Goal: Task Accomplishment & Management: Use online tool/utility

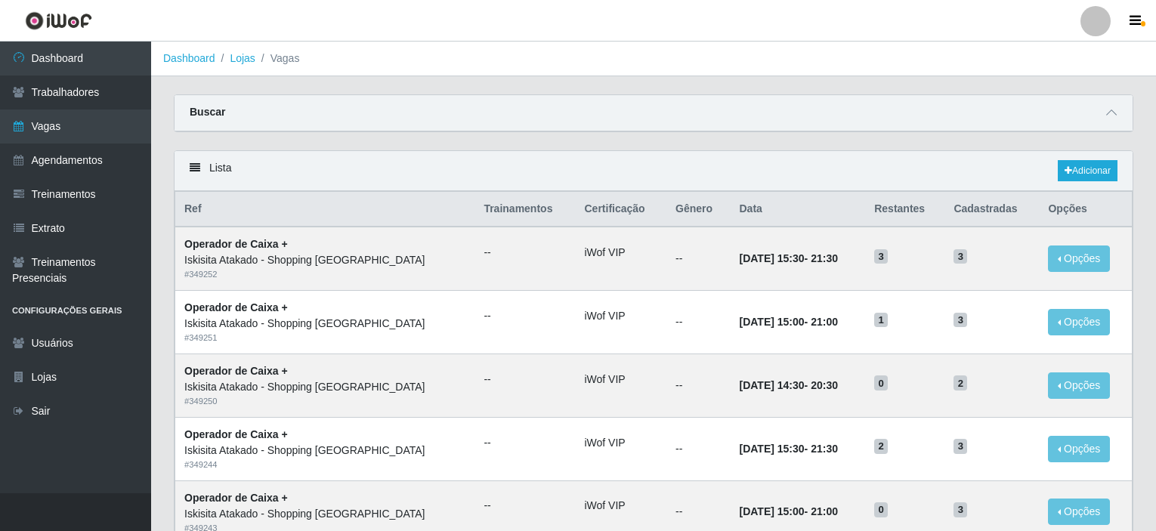
scroll to position [64, 0]
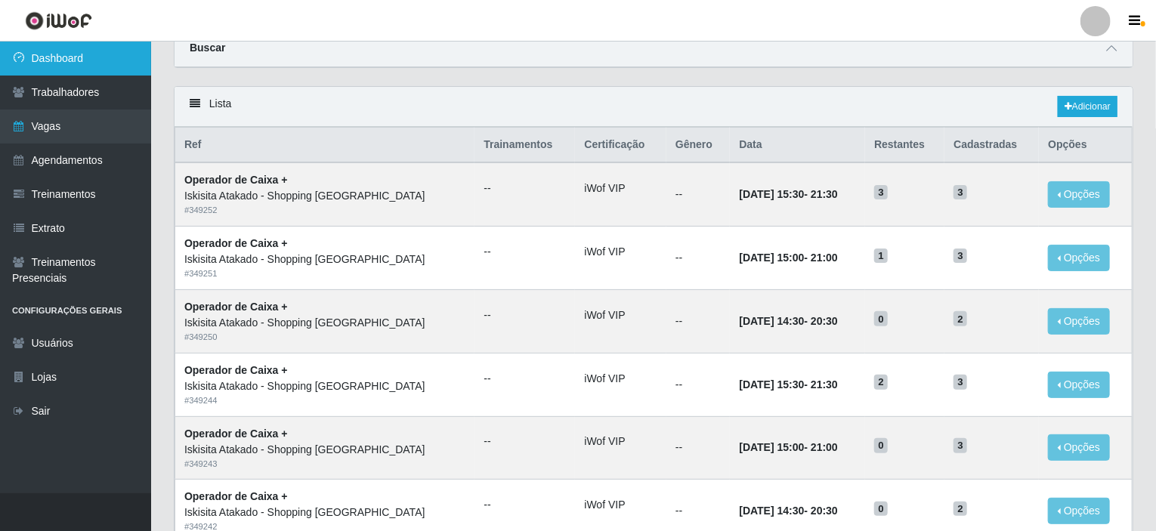
click at [90, 54] on link "Dashboard" at bounding box center [75, 59] width 151 height 34
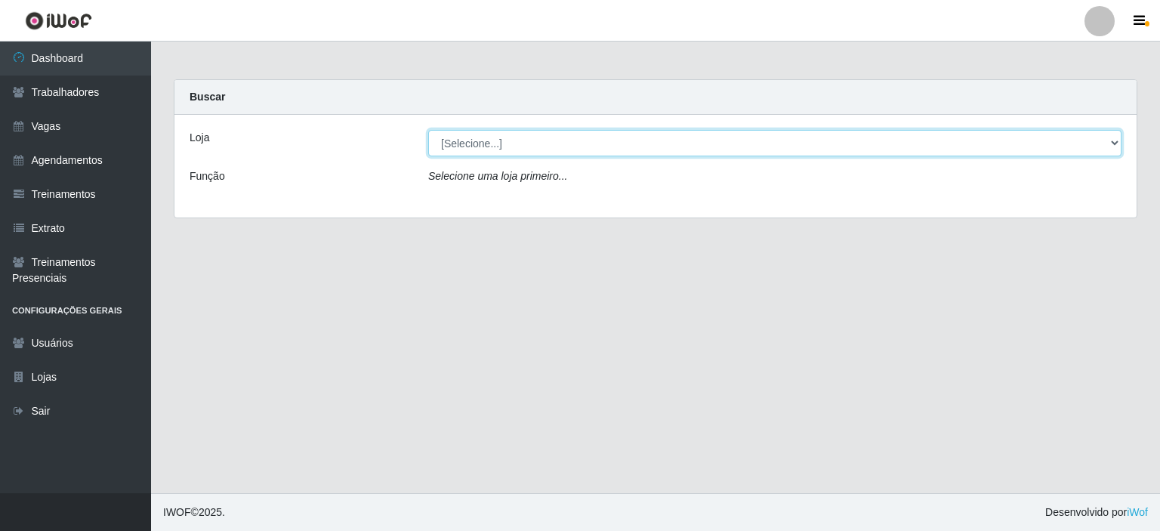
click at [1113, 144] on select "[Selecione...] [GEOGRAPHIC_DATA] - Shopping [GEOGRAPHIC_DATA]" at bounding box center [774, 143] width 693 height 26
select select "424"
click at [428, 130] on select "[Selecione...] [GEOGRAPHIC_DATA] - Shopping [GEOGRAPHIC_DATA]" at bounding box center [774, 143] width 693 height 26
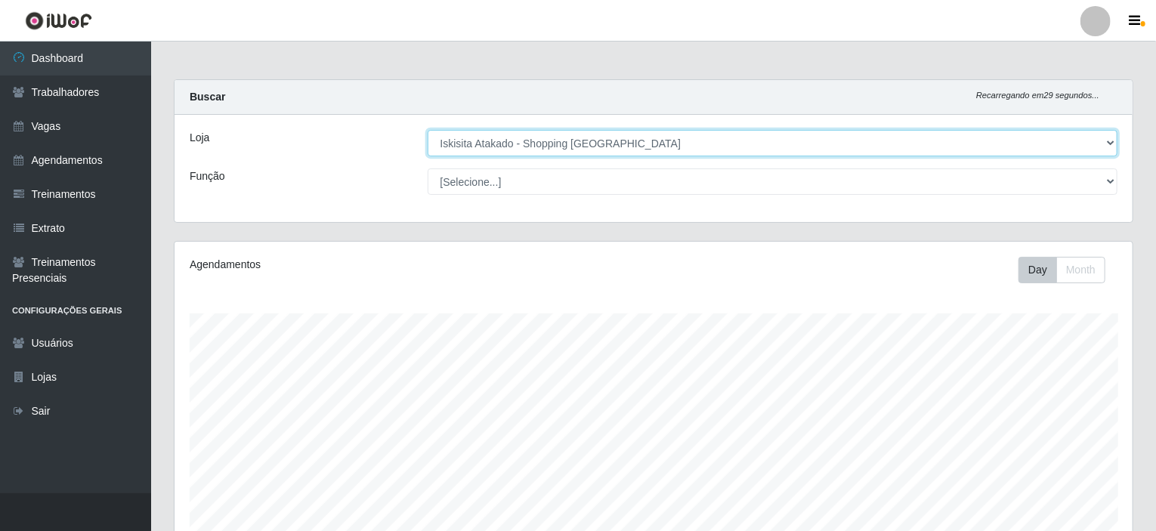
scroll to position [313, 958]
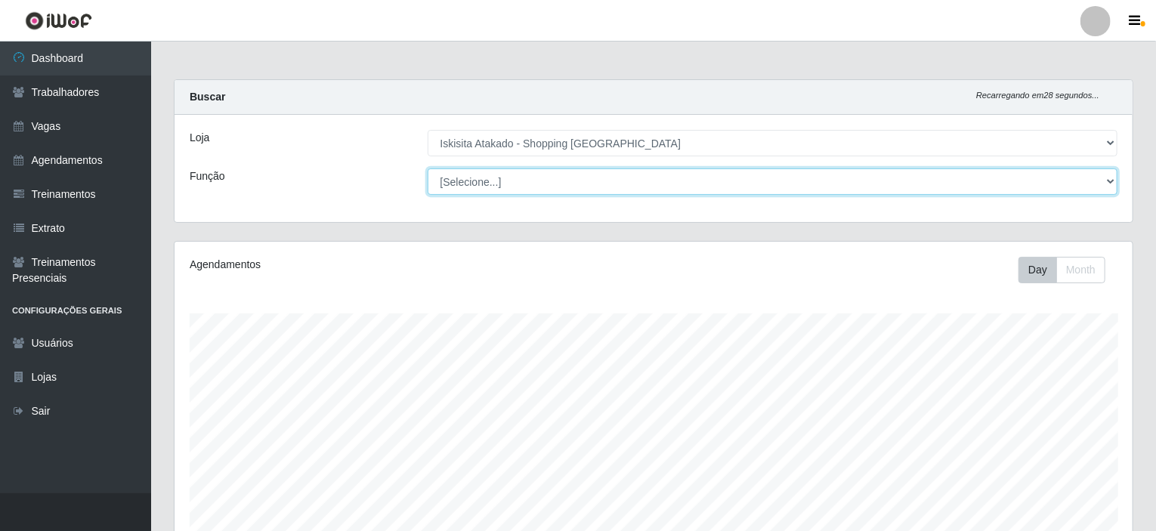
click at [564, 178] on select "[Selecione...] Auxiliar de Estacionamento Auxiliar de Estacionamento + Auxiliar…" at bounding box center [773, 181] width 690 height 26
select select "72"
click at [428, 168] on select "[Selecione...] Auxiliar de Estacionamento Auxiliar de Estacionamento + Auxiliar…" at bounding box center [773, 181] width 690 height 26
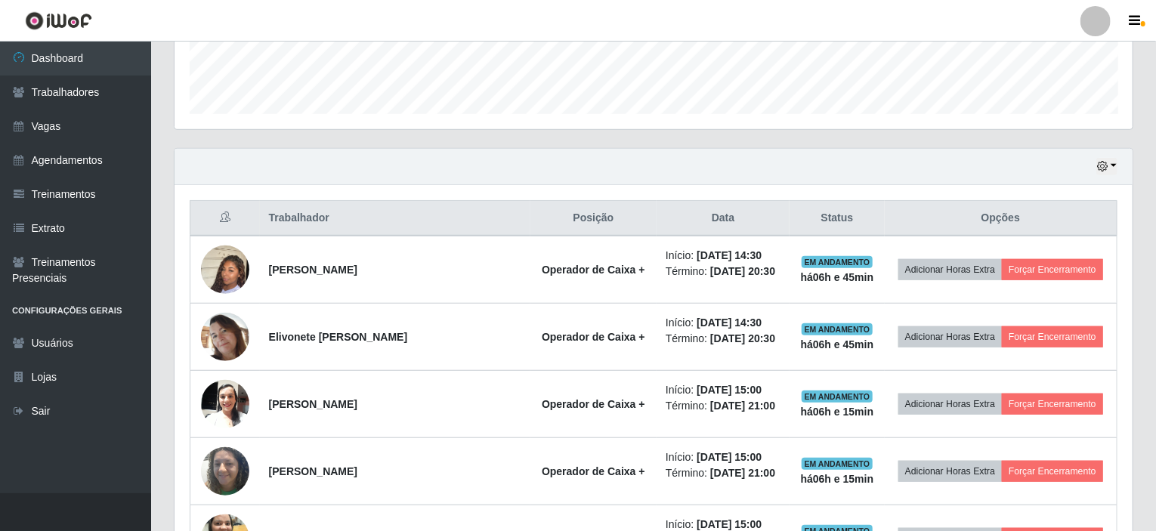
scroll to position [453, 0]
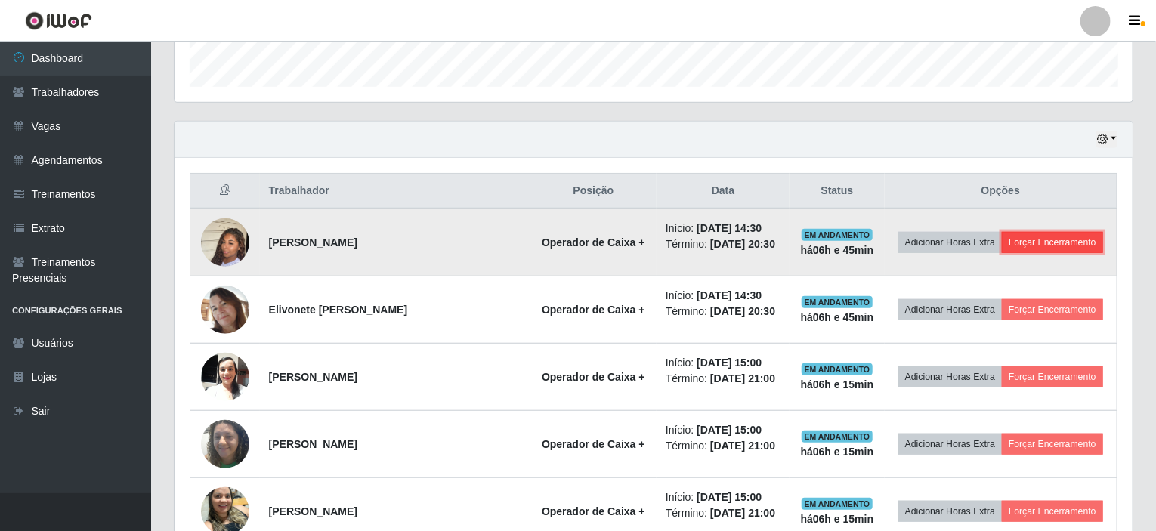
click at [1030, 245] on button "Forçar Encerramento" at bounding box center [1052, 242] width 101 height 21
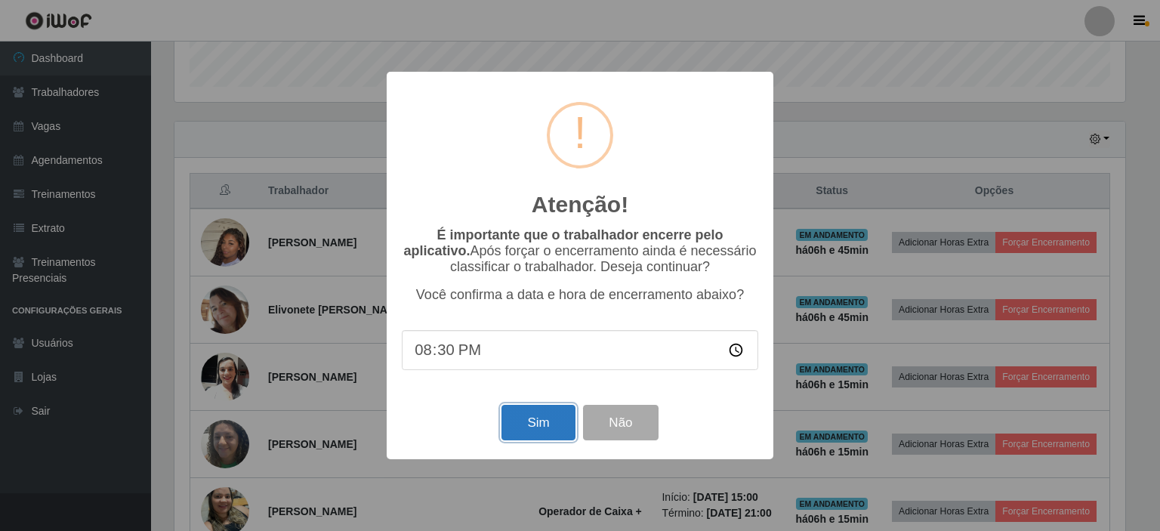
click at [545, 417] on button "Sim" at bounding box center [538, 423] width 73 height 36
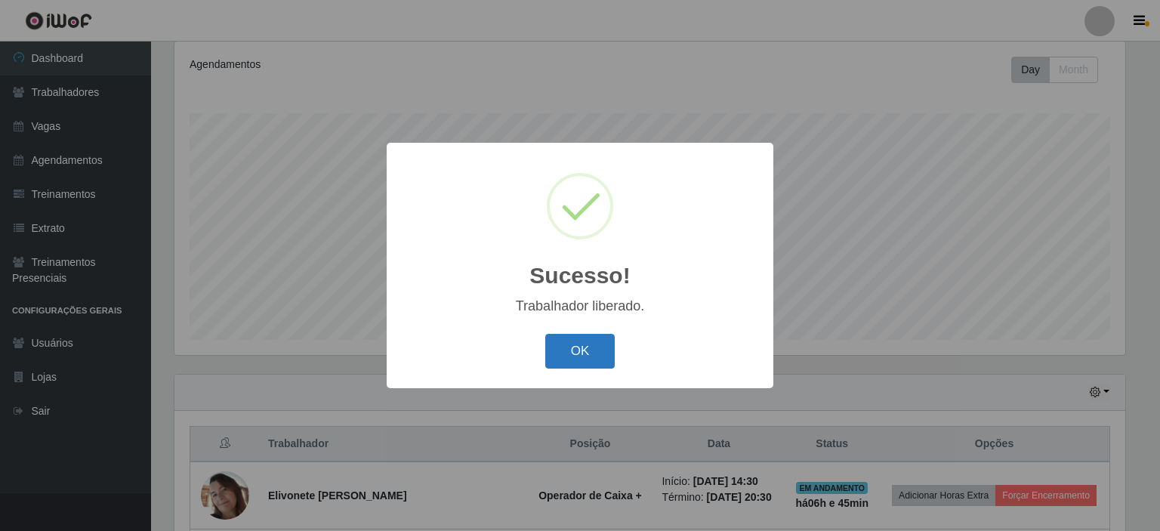
click at [565, 350] on button "OK" at bounding box center [580, 352] width 70 height 36
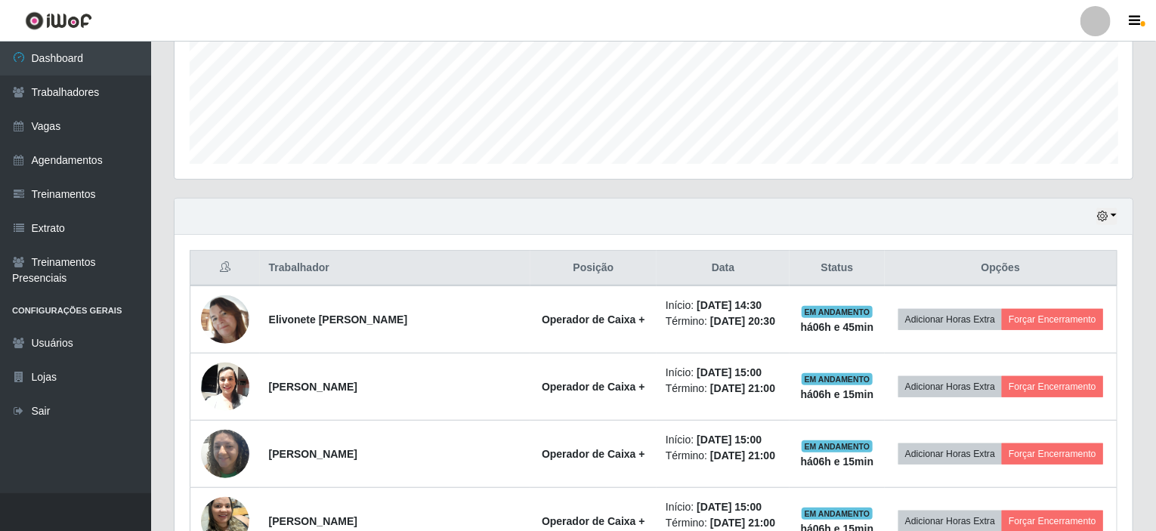
scroll to position [427, 0]
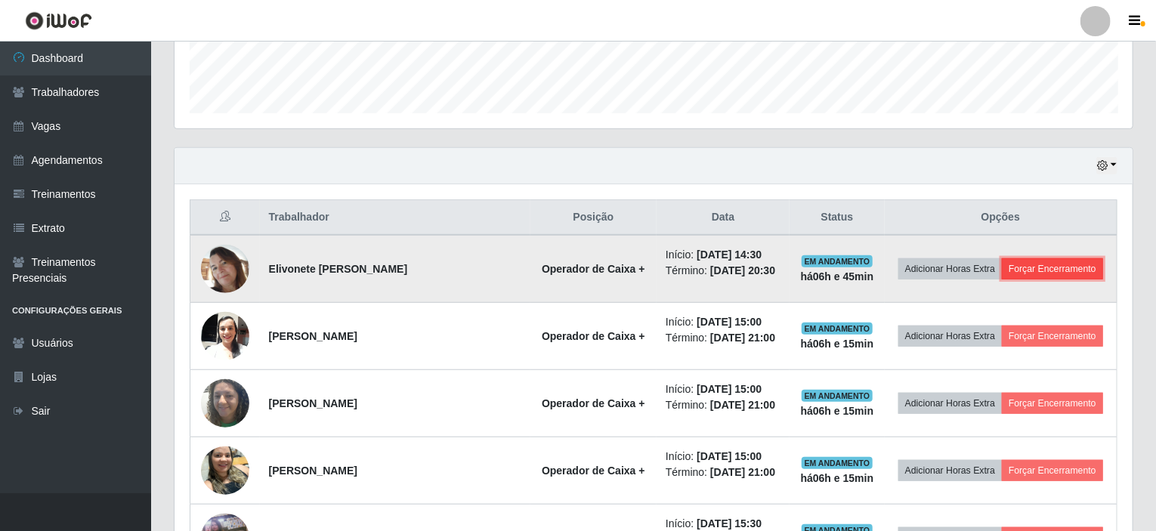
click at [1029, 263] on button "Forçar Encerramento" at bounding box center [1052, 268] width 101 height 21
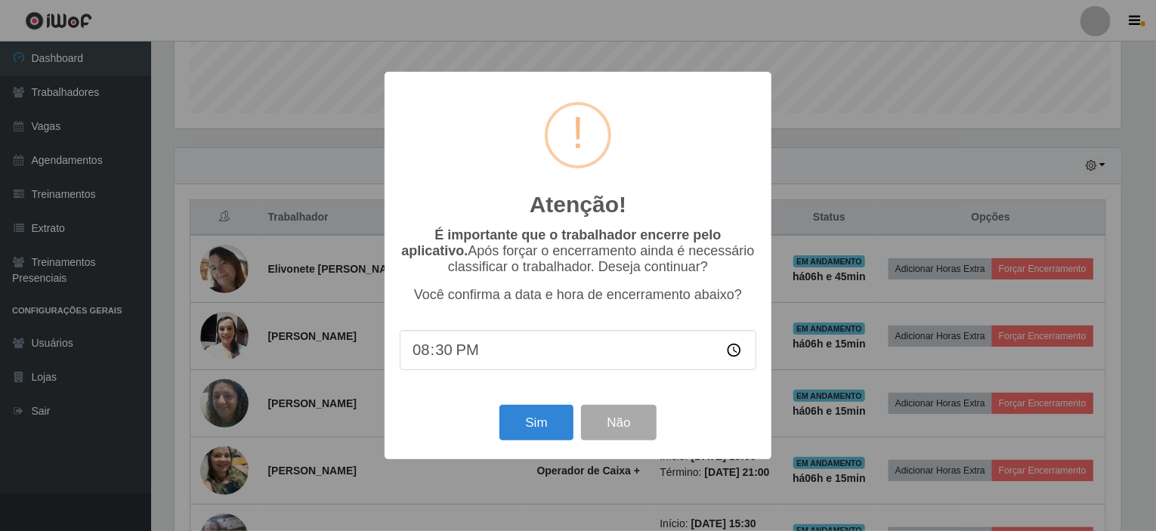
scroll to position [313, 952]
click at [541, 424] on button "Sim" at bounding box center [538, 423] width 73 height 36
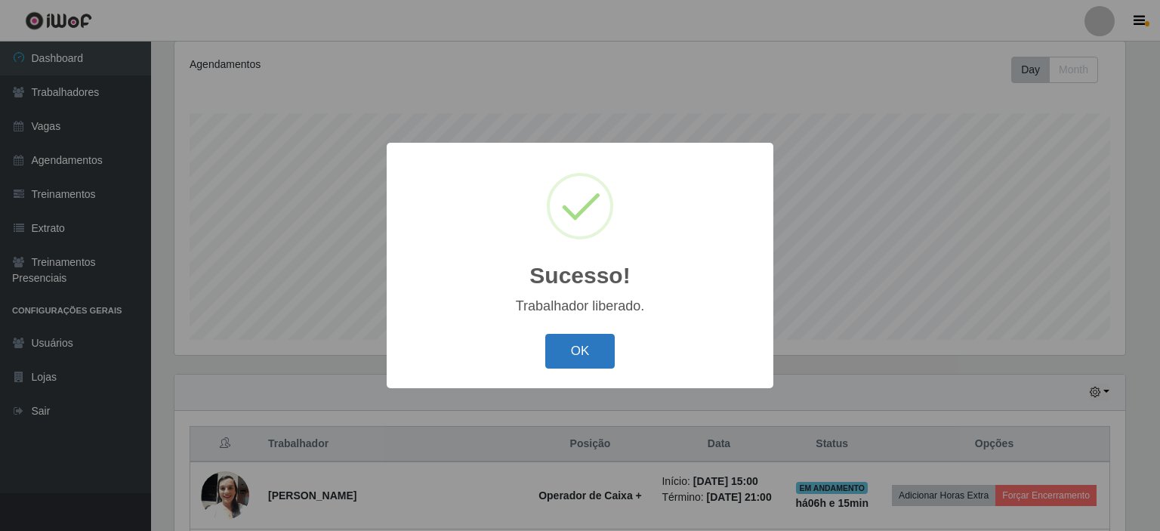
click at [569, 358] on button "OK" at bounding box center [580, 352] width 70 height 36
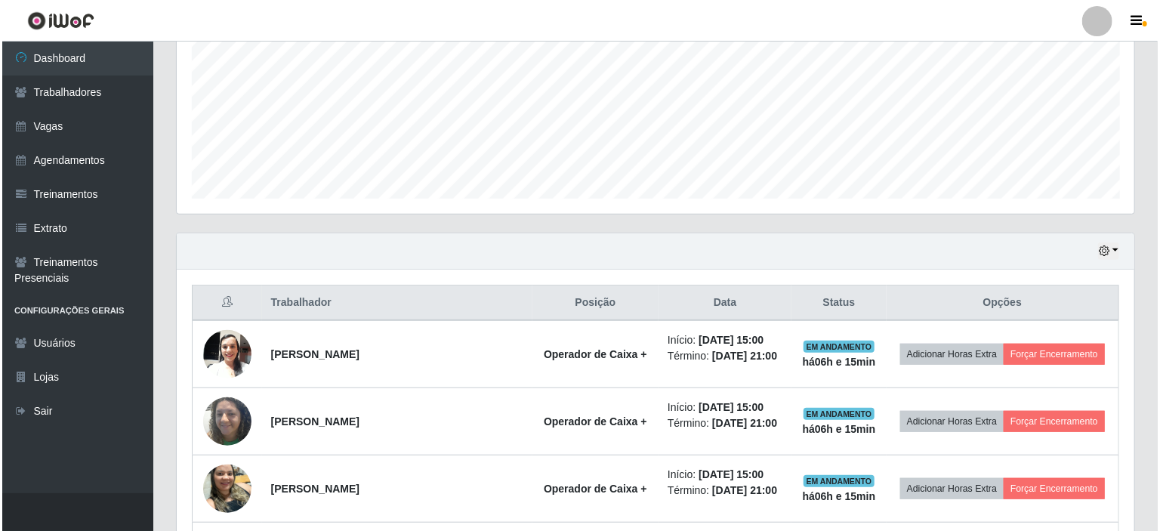
scroll to position [351, 0]
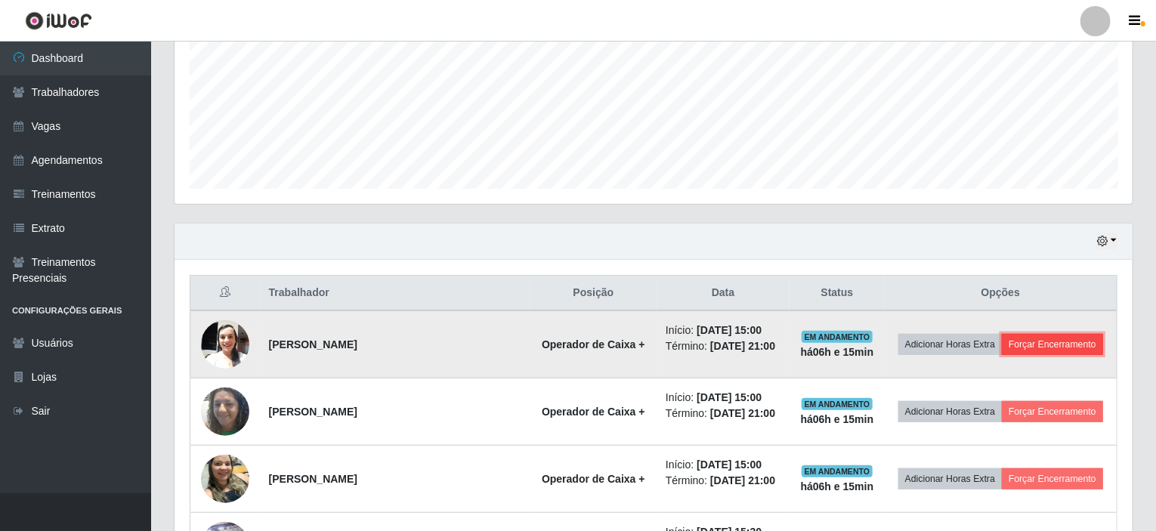
click at [1024, 344] on button "Forçar Encerramento" at bounding box center [1052, 344] width 101 height 21
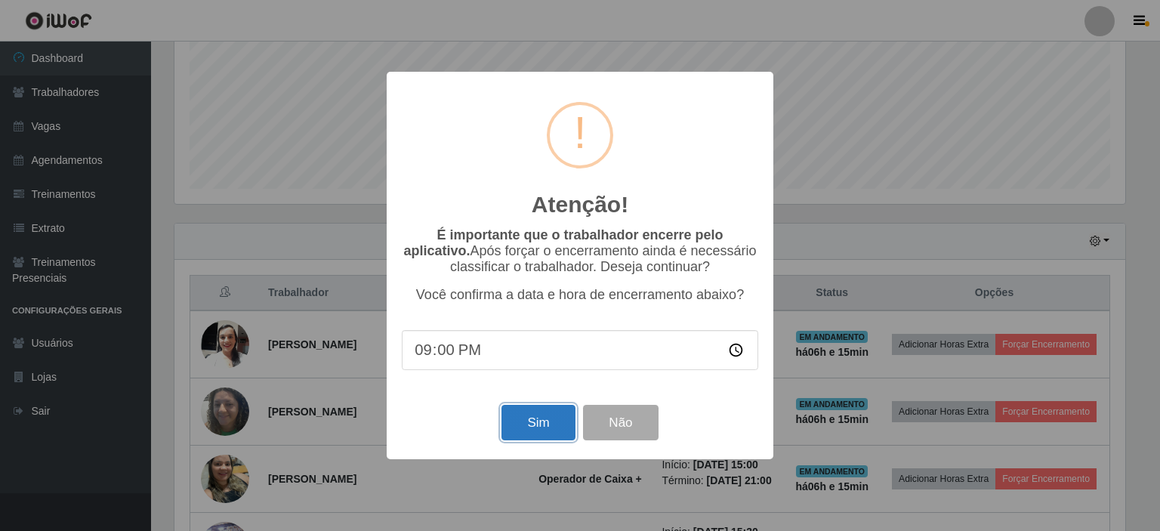
click at [534, 421] on button "Sim" at bounding box center [538, 423] width 73 height 36
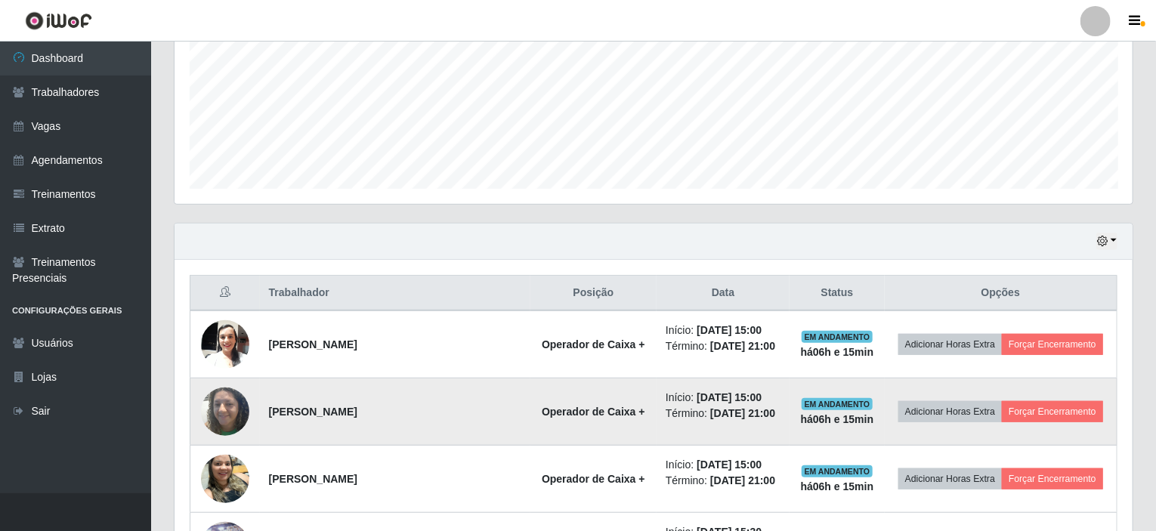
scroll to position [0, 0]
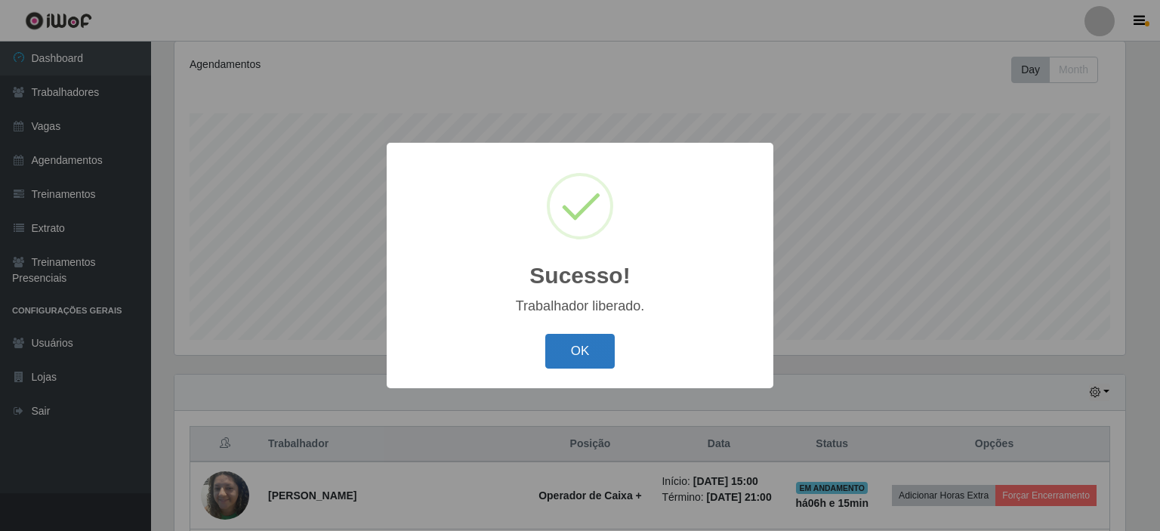
click at [607, 356] on button "OK" at bounding box center [580, 352] width 70 height 36
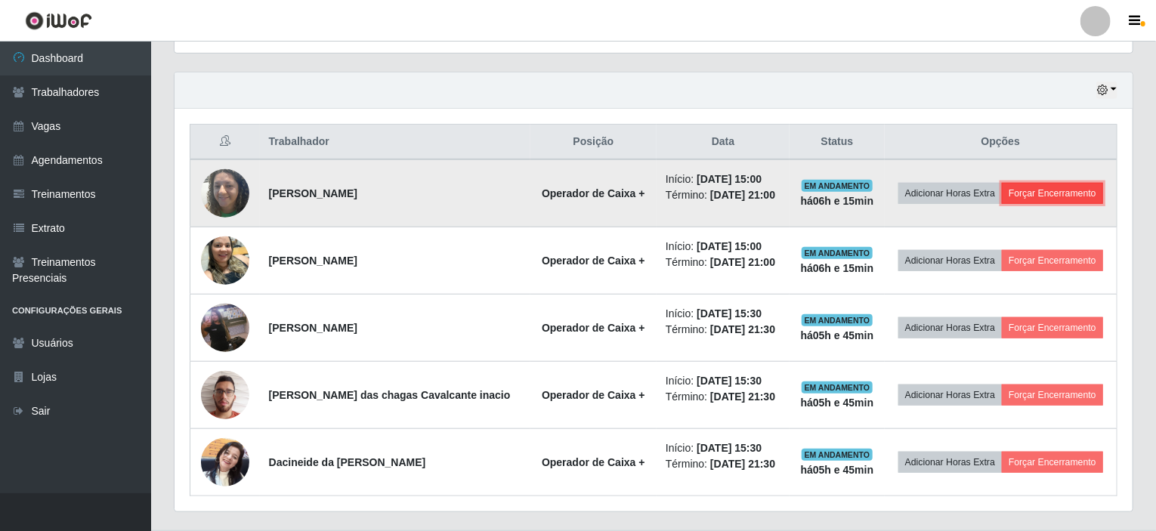
click at [1061, 193] on button "Forçar Encerramento" at bounding box center [1052, 193] width 101 height 21
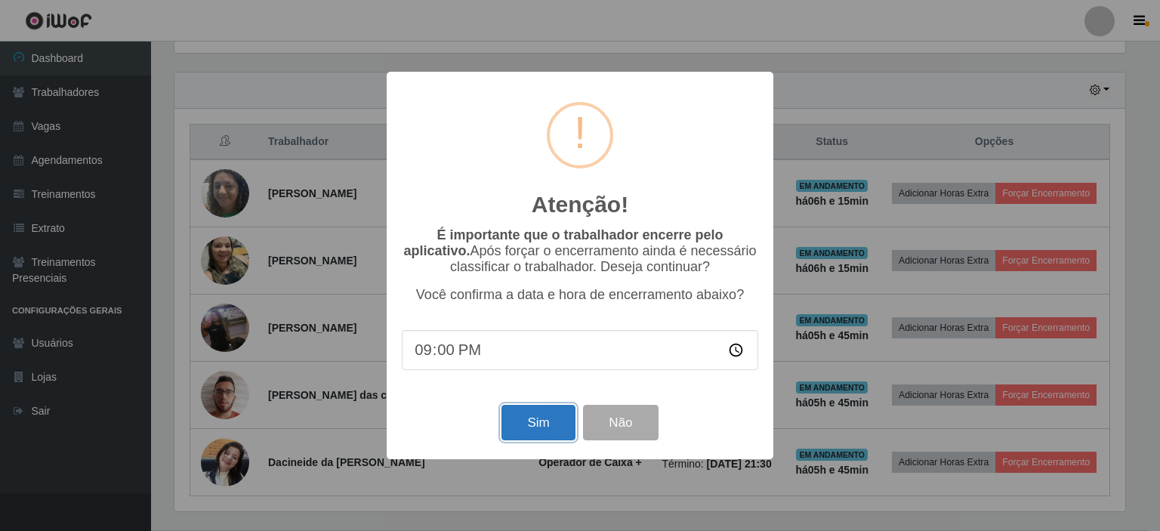
click at [529, 425] on button "Sim" at bounding box center [538, 423] width 73 height 36
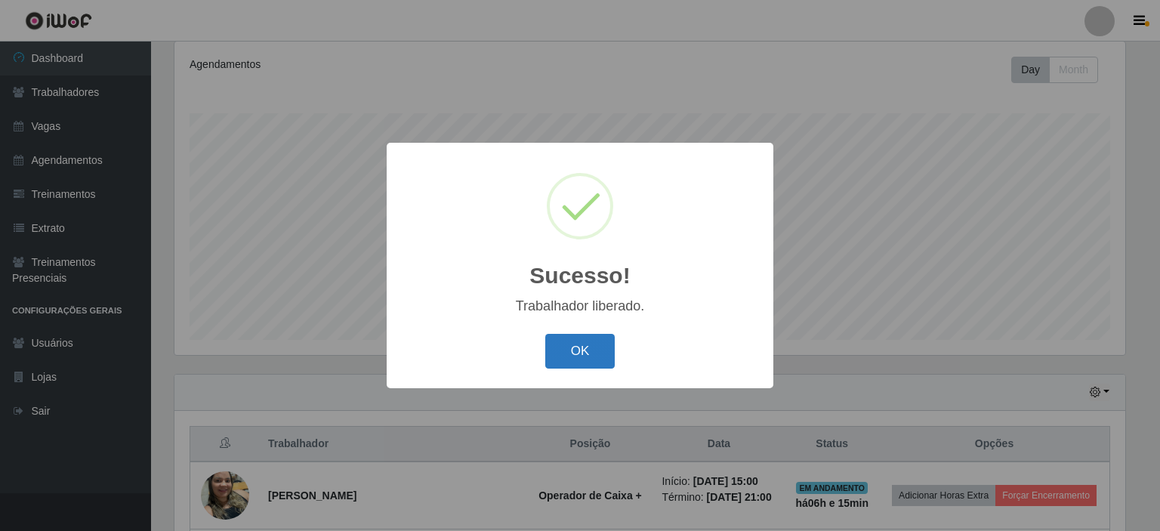
click at [592, 363] on button "OK" at bounding box center [580, 352] width 70 height 36
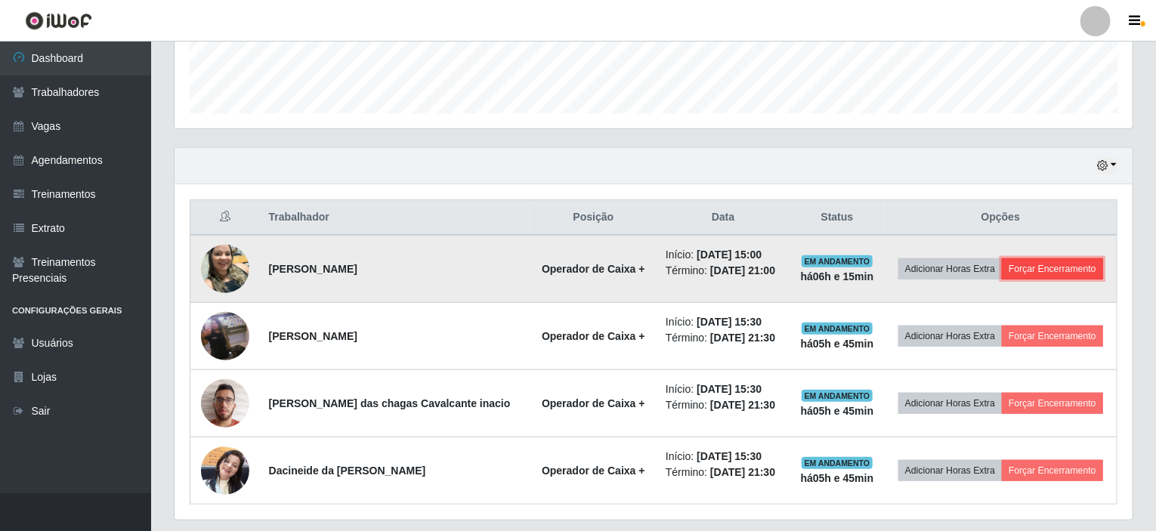
click at [1033, 263] on button "Forçar Encerramento" at bounding box center [1052, 268] width 101 height 21
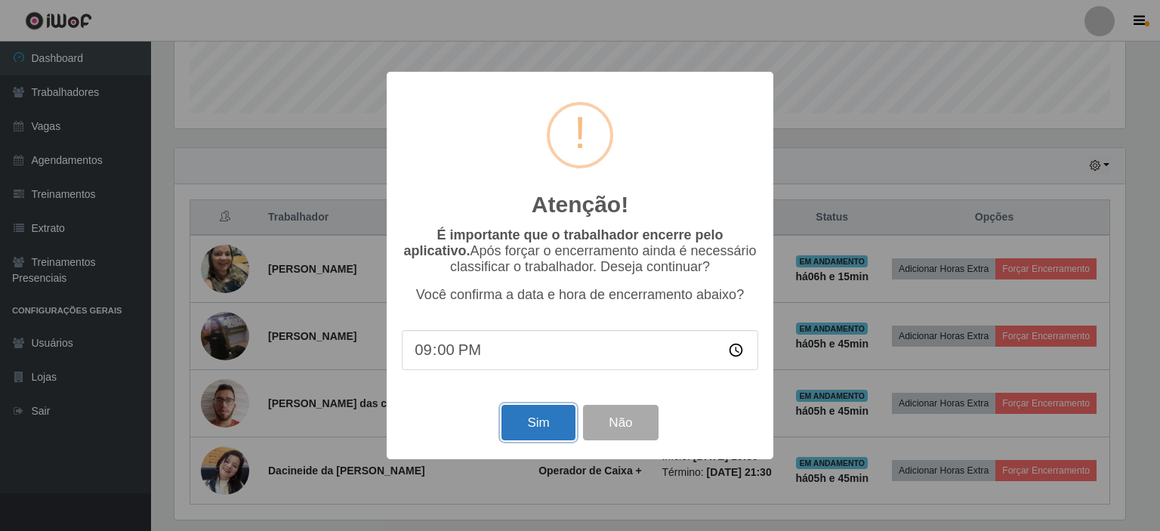
click at [523, 428] on button "Sim" at bounding box center [538, 423] width 73 height 36
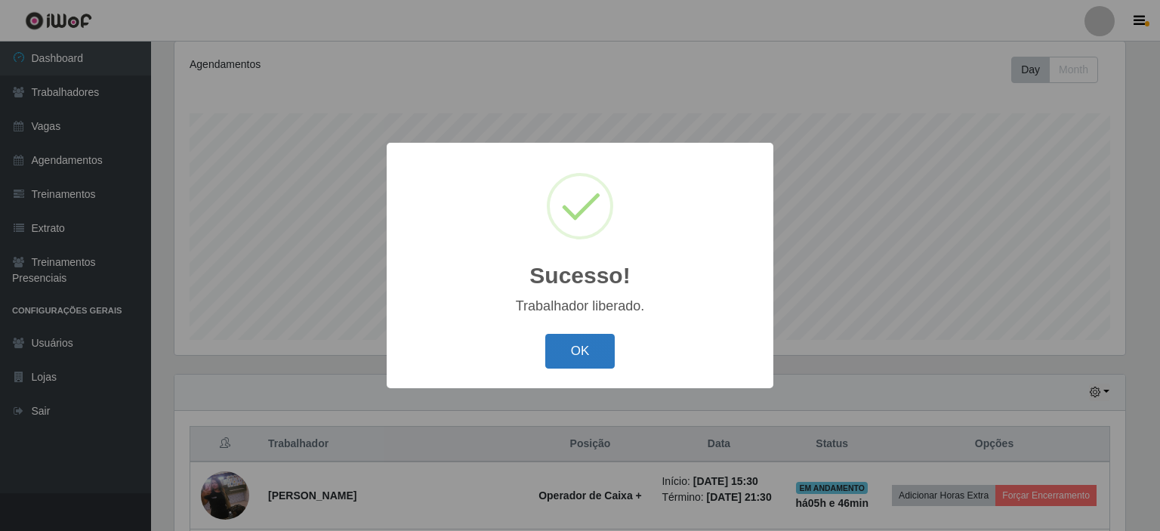
click at [574, 356] on button "OK" at bounding box center [580, 352] width 70 height 36
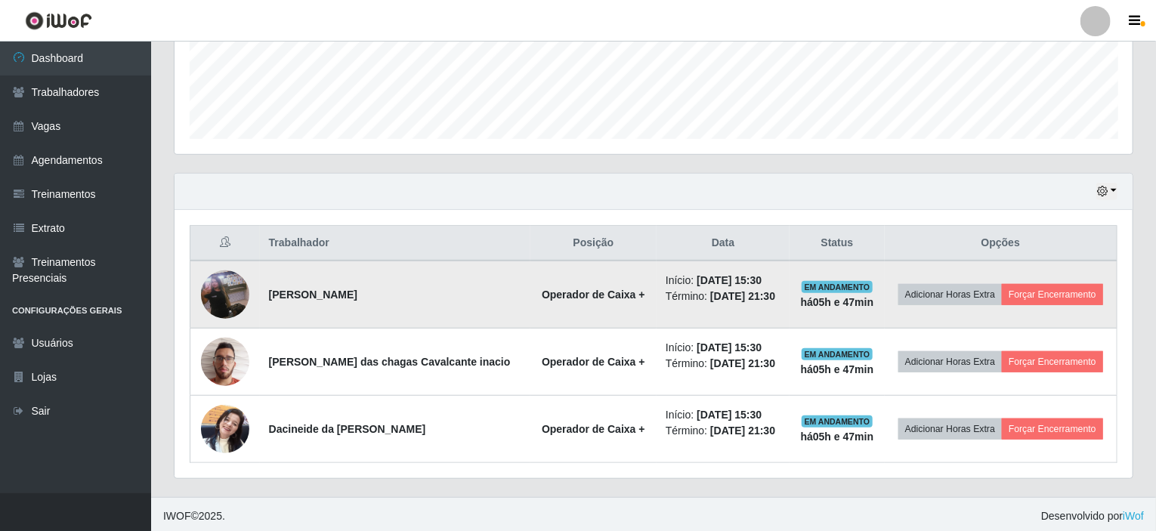
scroll to position [402, 0]
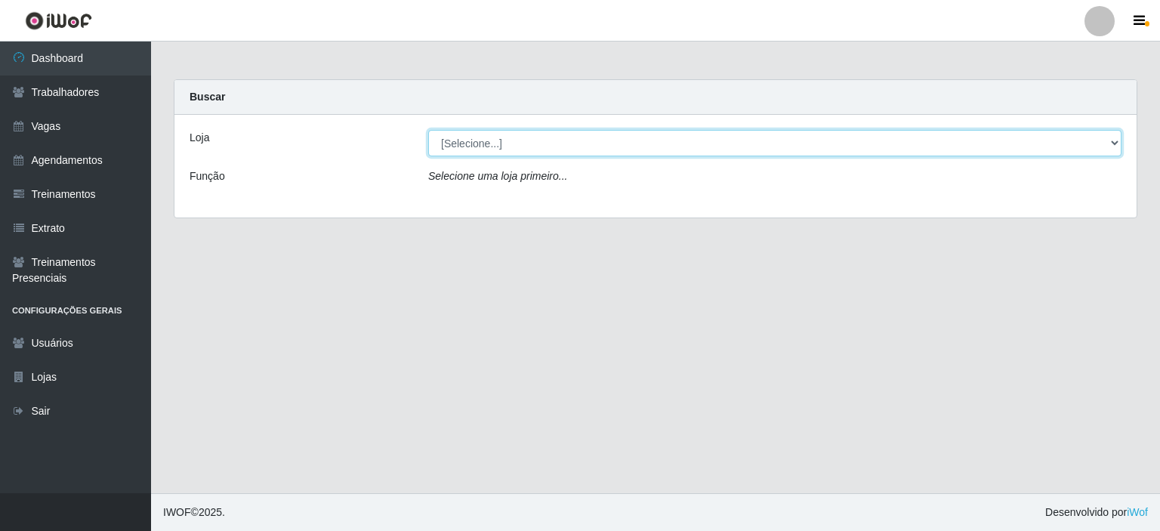
click at [731, 137] on select "[Selecione...] [GEOGRAPHIC_DATA] - Shopping [GEOGRAPHIC_DATA]" at bounding box center [774, 143] width 693 height 26
select select "424"
click at [428, 130] on select "[Selecione...] [GEOGRAPHIC_DATA] - Shopping [GEOGRAPHIC_DATA]" at bounding box center [774, 143] width 693 height 26
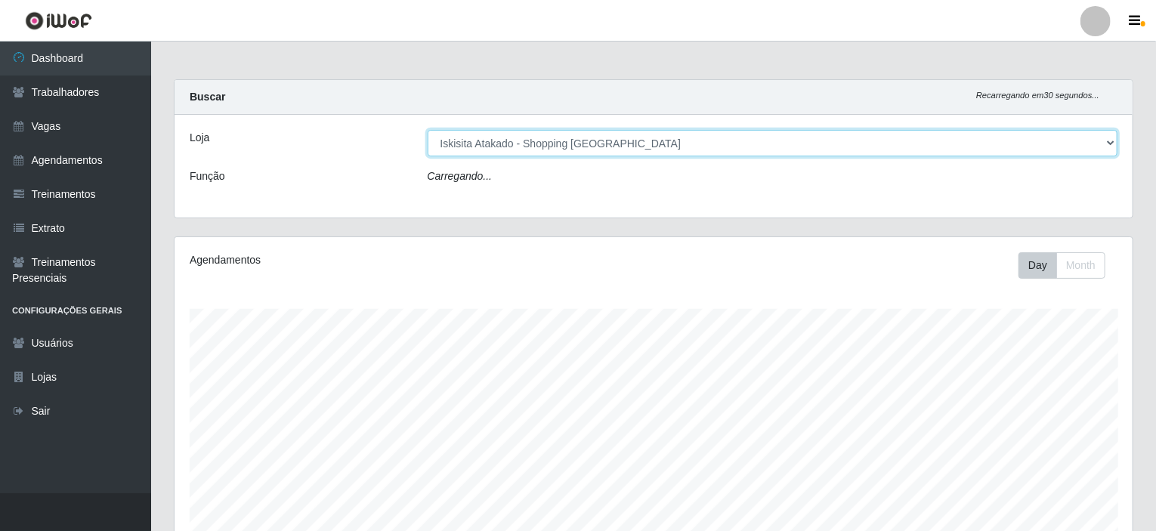
scroll to position [313, 958]
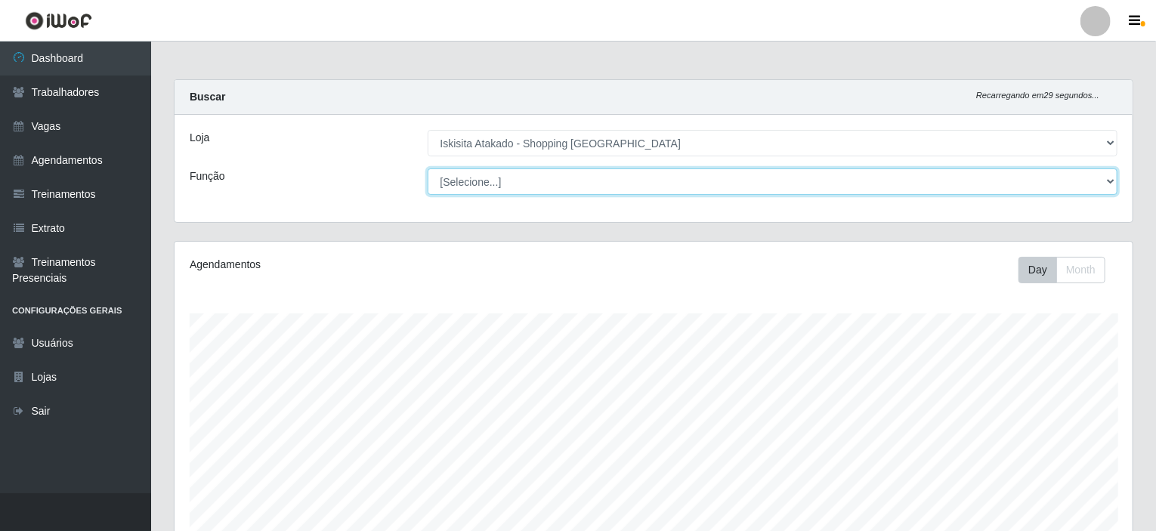
click at [553, 183] on select "[Selecione...] Auxiliar de Estacionamento Auxiliar de Estacionamento + Auxiliar…" at bounding box center [773, 181] width 690 height 26
select select "72"
click at [428, 168] on select "[Selecione...] Auxiliar de Estacionamento Auxiliar de Estacionamento + Auxiliar…" at bounding box center [773, 181] width 690 height 26
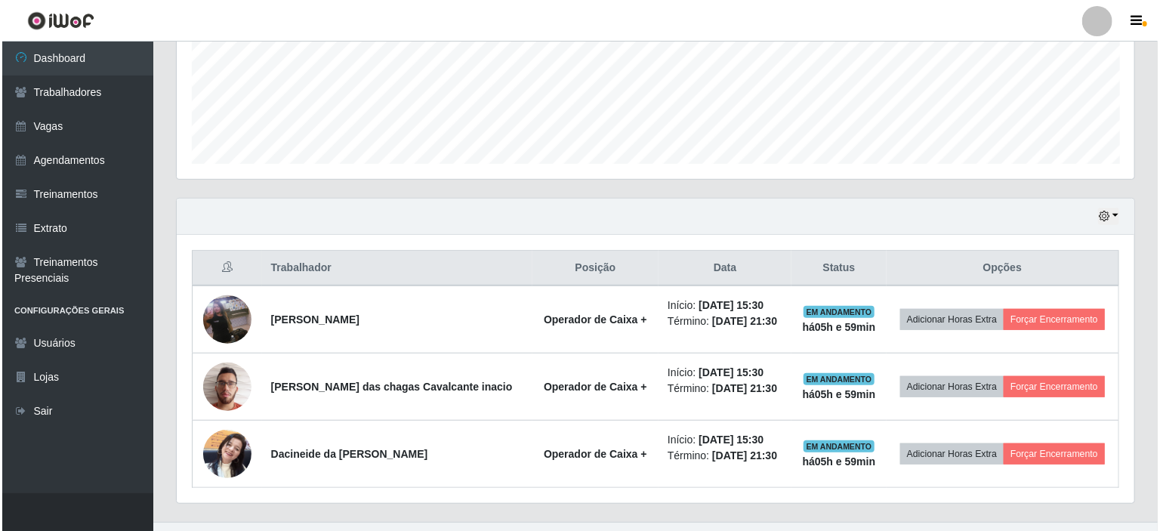
scroll to position [378, 0]
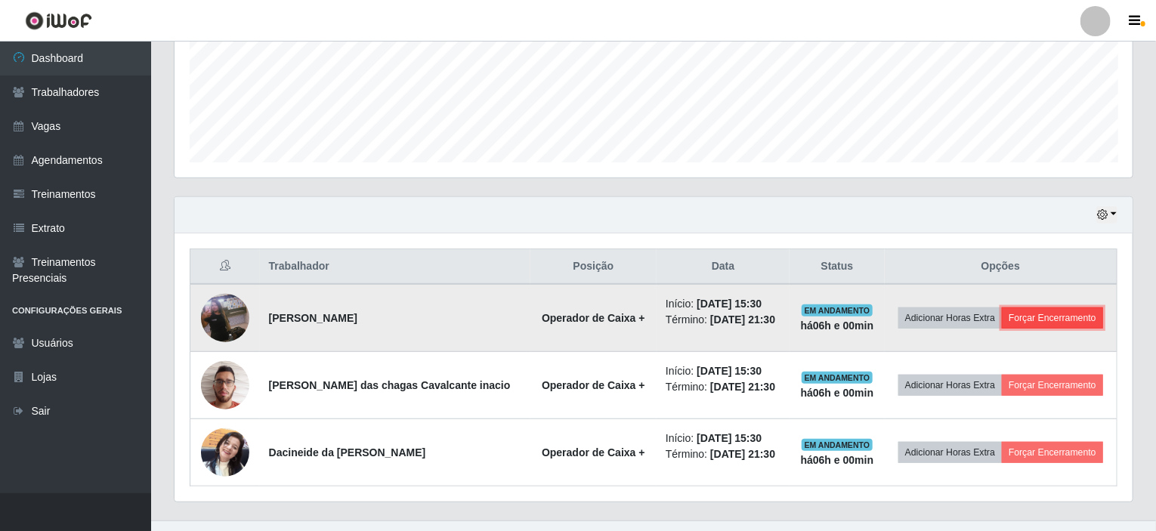
click at [1039, 316] on button "Forçar Encerramento" at bounding box center [1052, 317] width 101 height 21
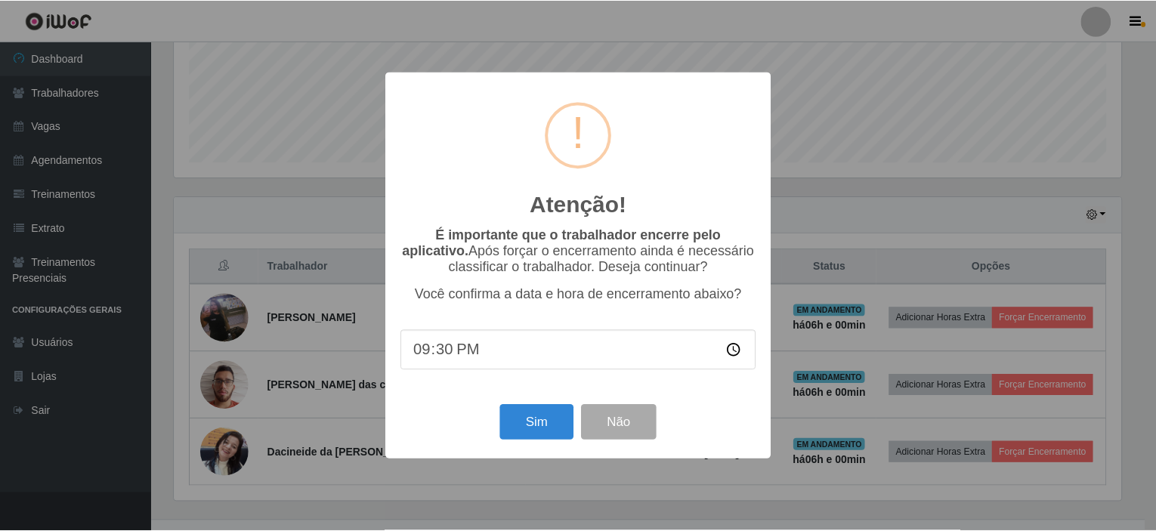
scroll to position [313, 952]
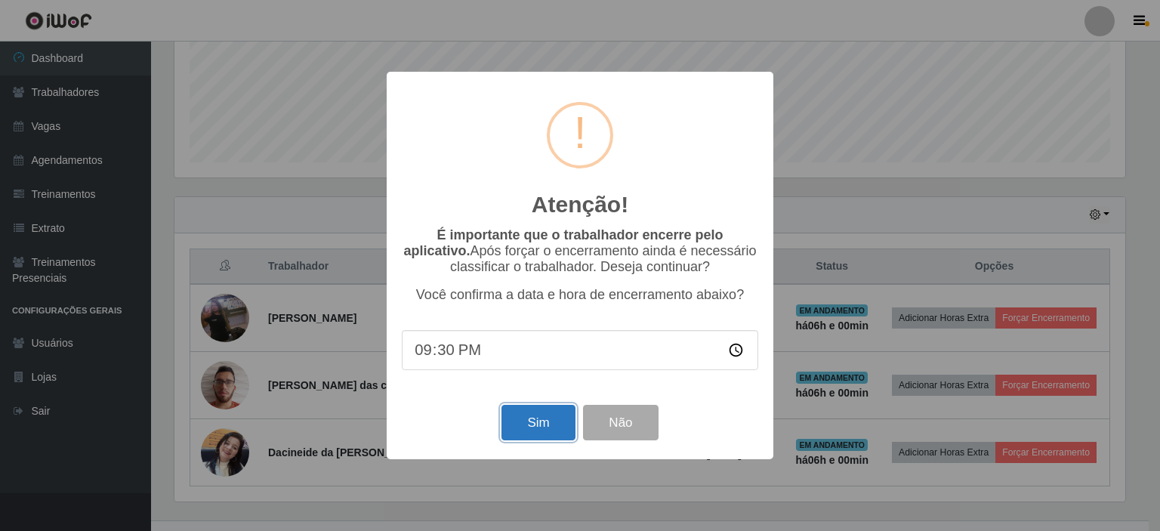
click at [538, 432] on button "Sim" at bounding box center [538, 423] width 73 height 36
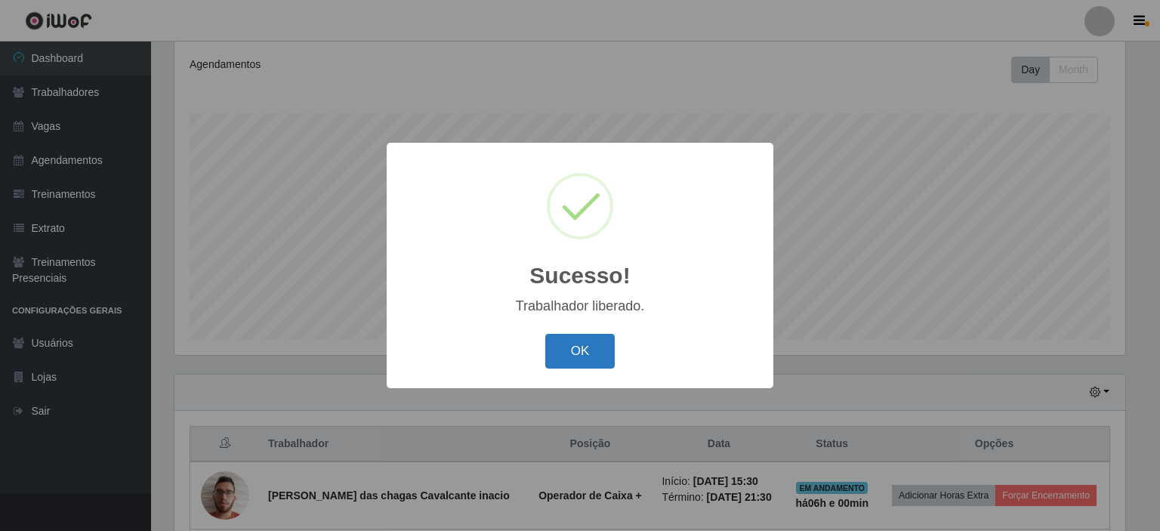
click at [602, 354] on button "OK" at bounding box center [580, 352] width 70 height 36
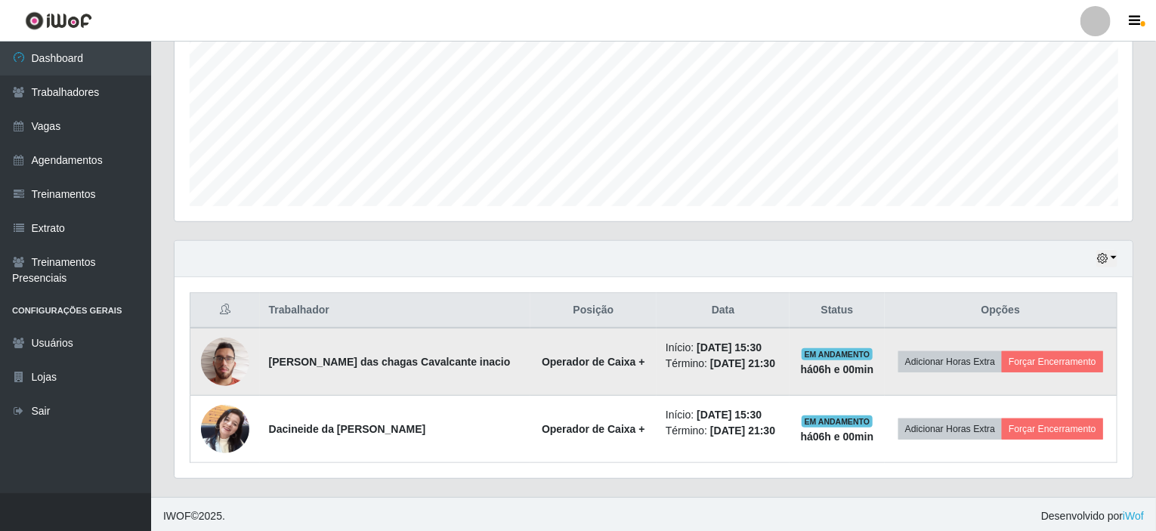
scroll to position [335, 0]
click at [1048, 363] on button "Forçar Encerramento" at bounding box center [1052, 360] width 101 height 21
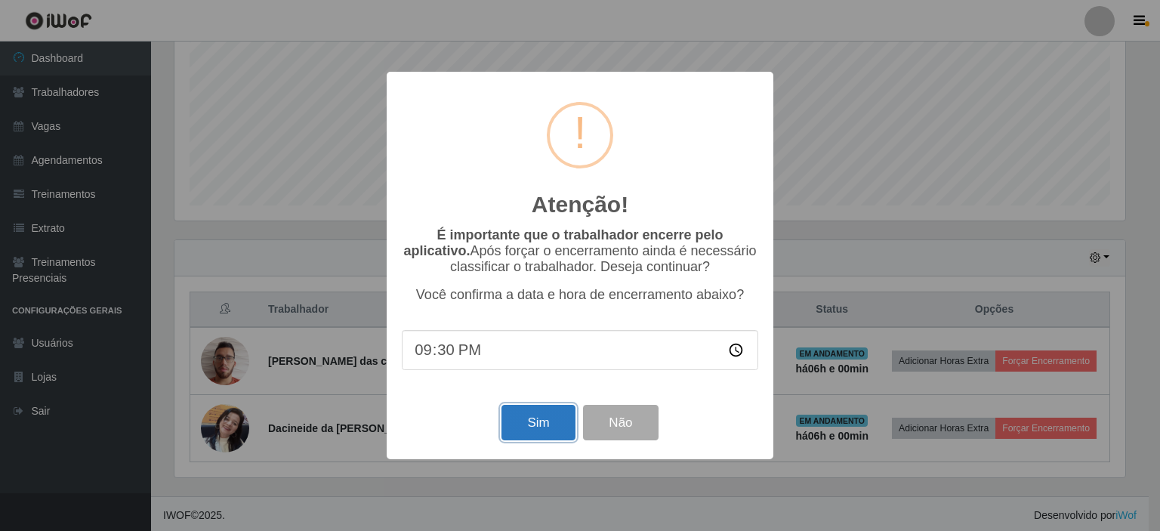
click at [551, 423] on button "Sim" at bounding box center [538, 423] width 73 height 36
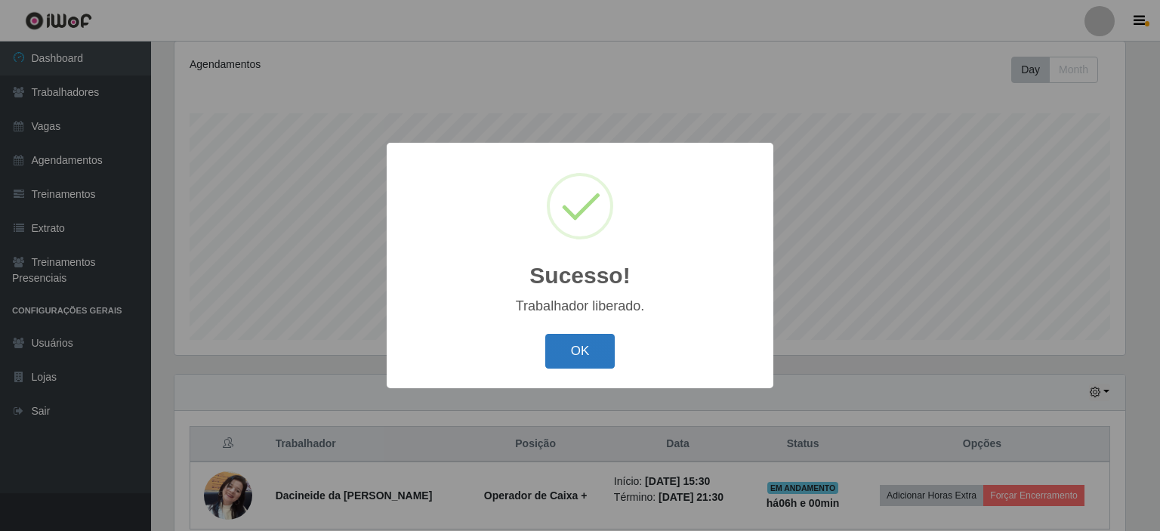
click at [583, 365] on button "OK" at bounding box center [580, 352] width 70 height 36
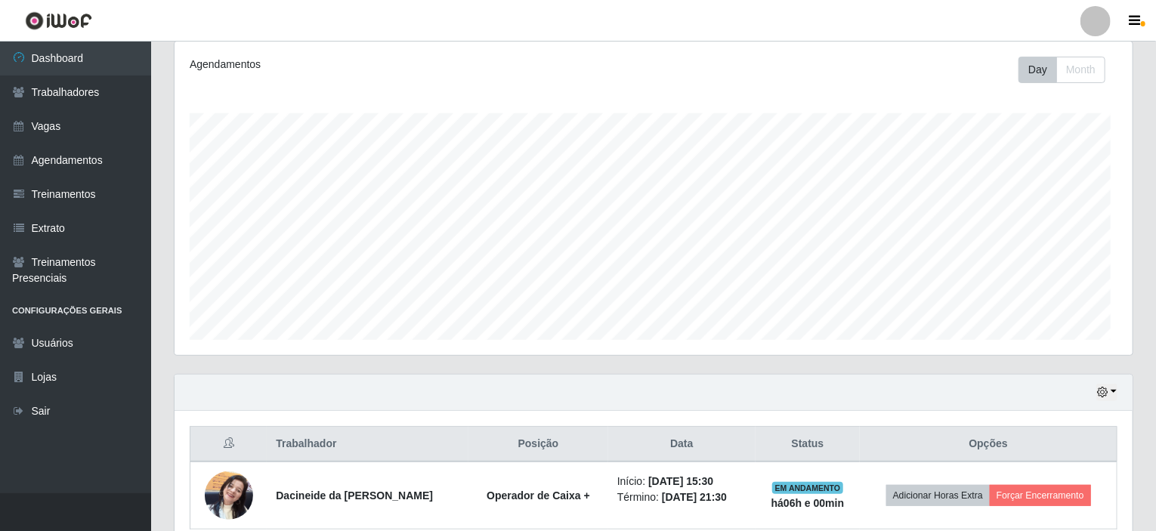
scroll to position [313, 958]
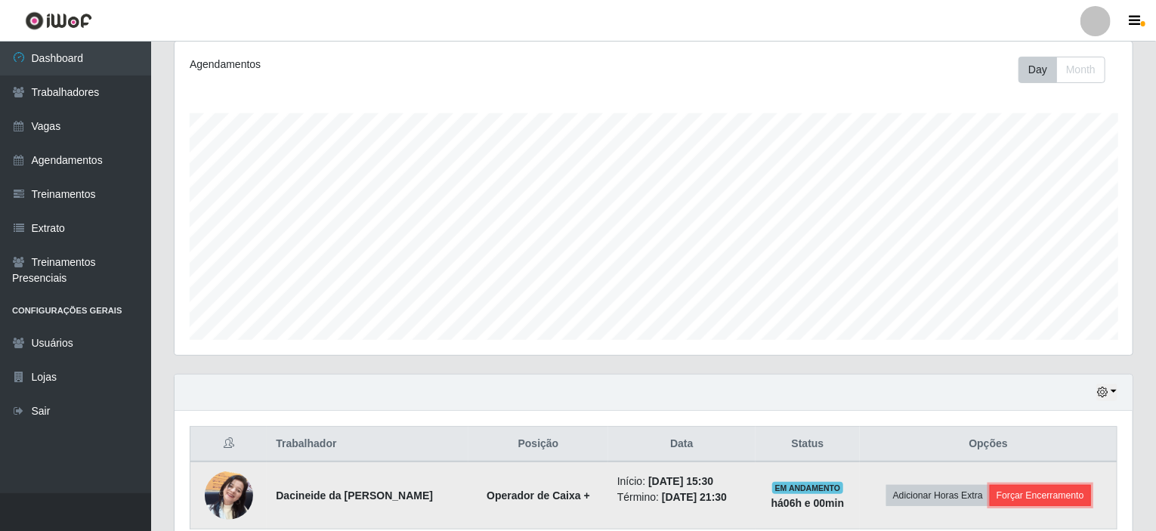
click at [1008, 497] on button "Forçar Encerramento" at bounding box center [1040, 495] width 101 height 21
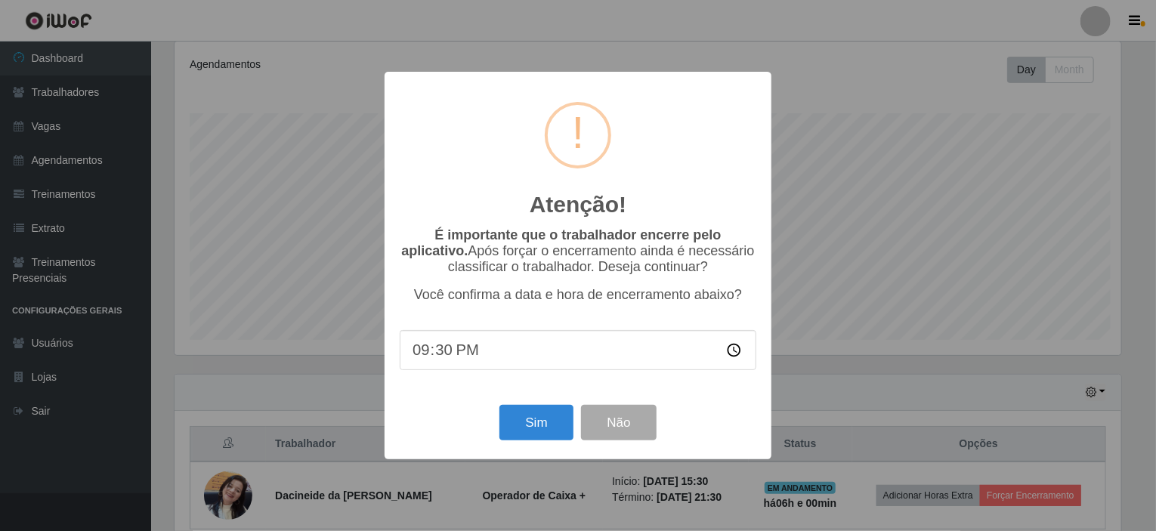
scroll to position [313, 952]
click at [522, 424] on button "Sim" at bounding box center [538, 423] width 73 height 36
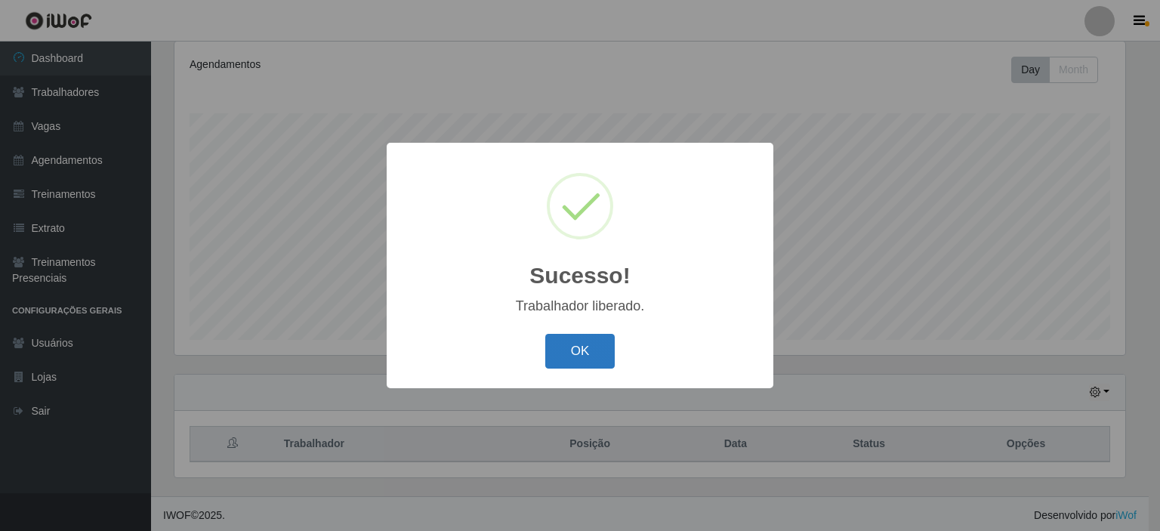
click at [586, 349] on button "OK" at bounding box center [580, 352] width 70 height 36
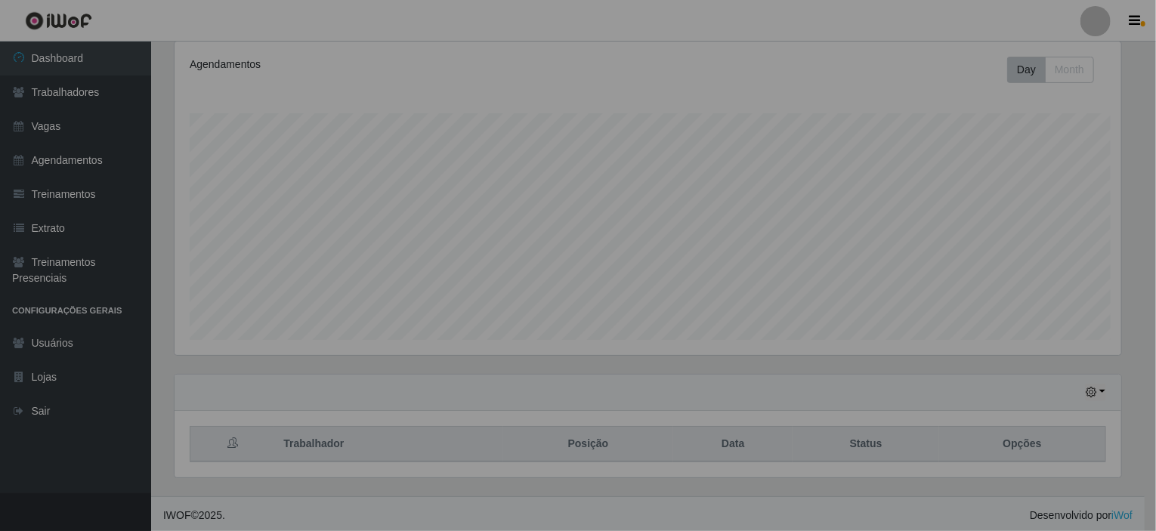
scroll to position [313, 958]
